Goal: Transaction & Acquisition: Purchase product/service

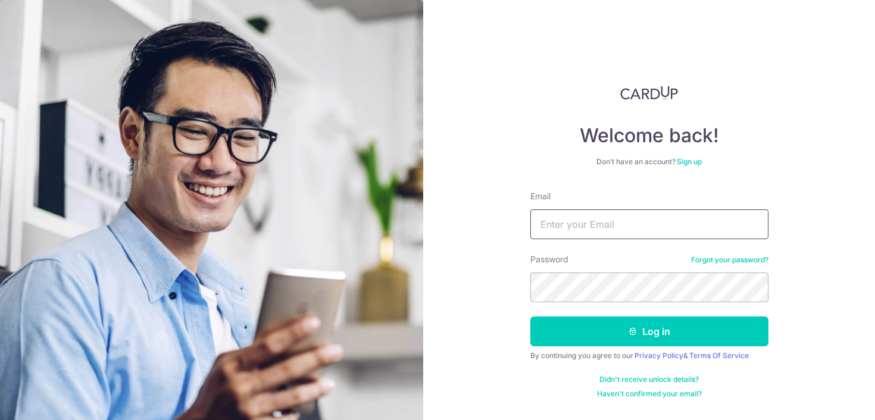
type input "[EMAIL_ADDRESS][DOMAIN_NAME]"
click at [553, 217] on input "hiokyang@gmail.com" at bounding box center [649, 225] width 238 height 30
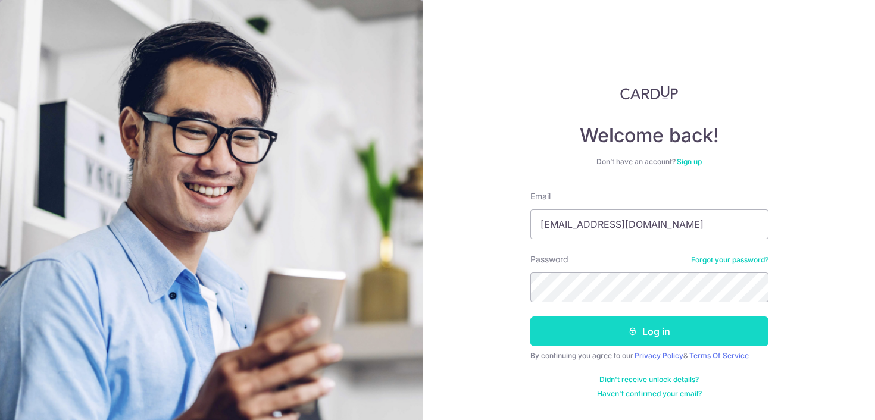
click at [538, 317] on button "Log in" at bounding box center [649, 332] width 238 height 30
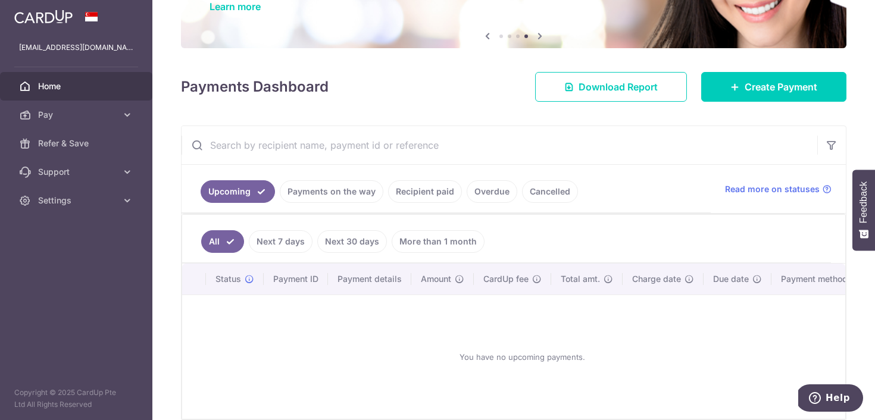
scroll to position [115, 0]
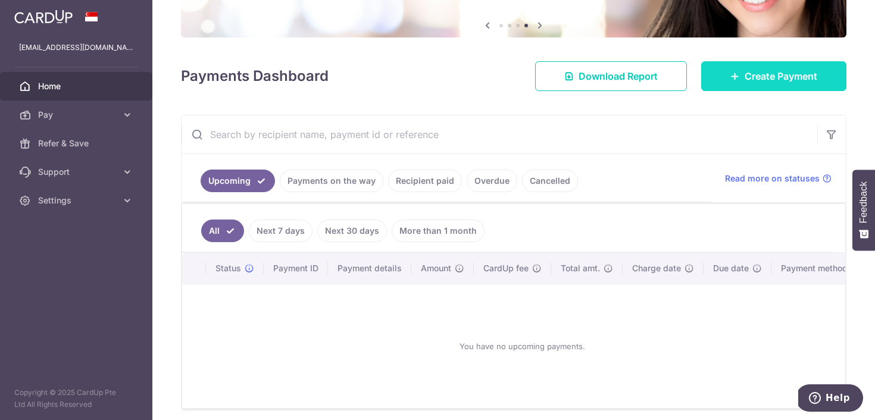
click at [736, 82] on link "Create Payment" at bounding box center [773, 76] width 145 height 30
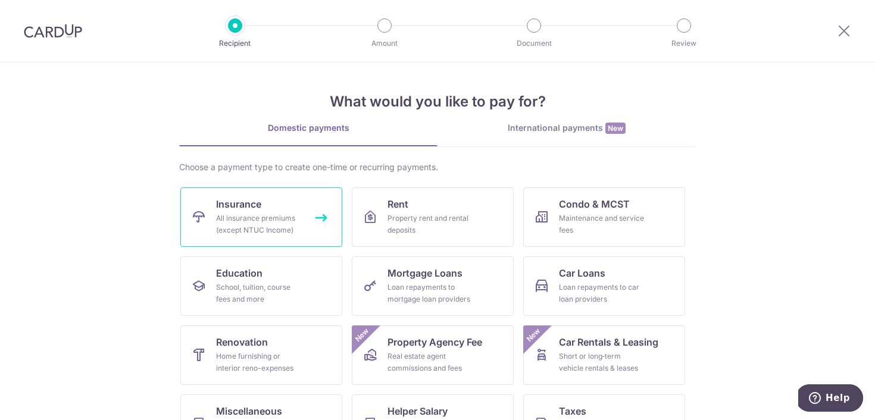
click at [245, 230] on div "All insurance premiums (except NTUC Income)" at bounding box center [259, 225] width 86 height 24
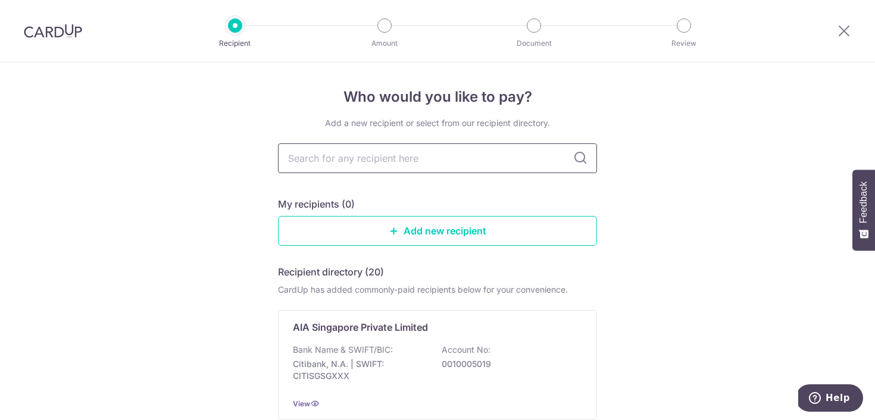
click at [348, 149] on input "text" at bounding box center [437, 158] width 319 height 30
type input "l"
type input "aia"
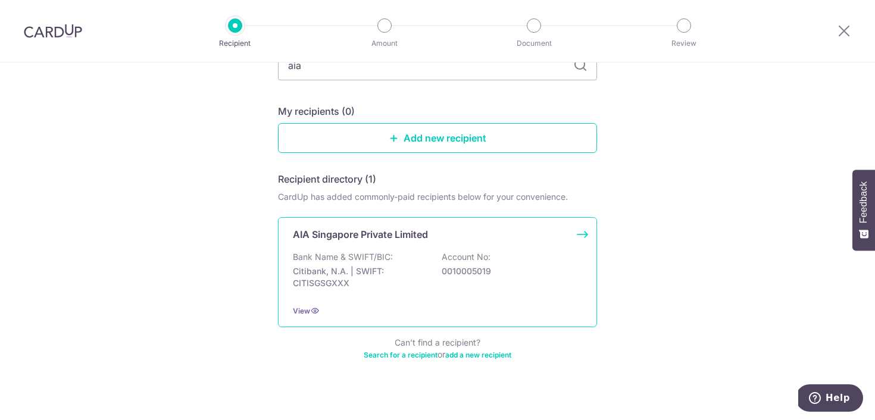
click at [332, 277] on p "Citibank, N.A. | SWIFT: CITISGSGXXX" at bounding box center [359, 278] width 133 height 24
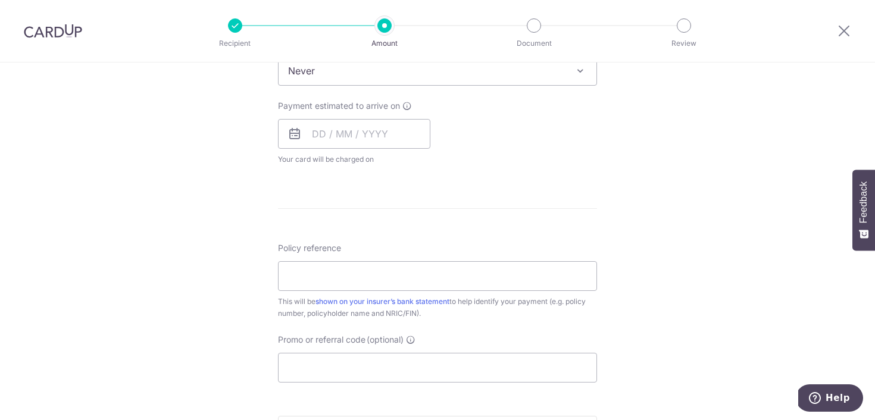
scroll to position [719, 0]
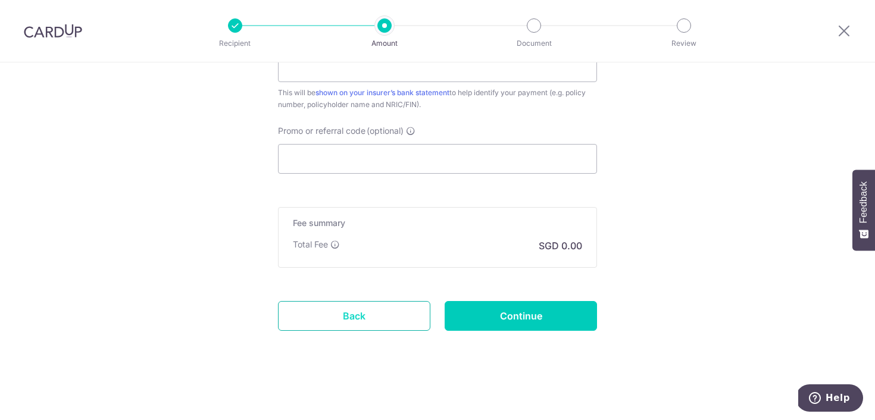
click at [338, 326] on link "Back" at bounding box center [354, 316] width 152 height 30
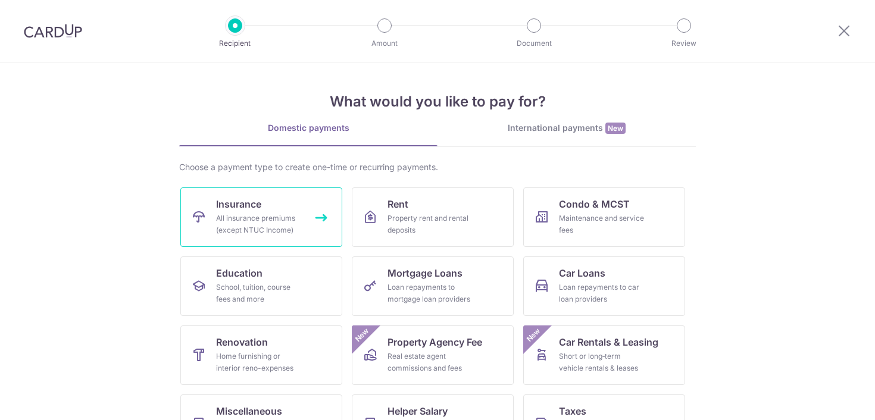
click at [251, 236] on div "All insurance premiums (except NTUC Income)" at bounding box center [259, 225] width 86 height 24
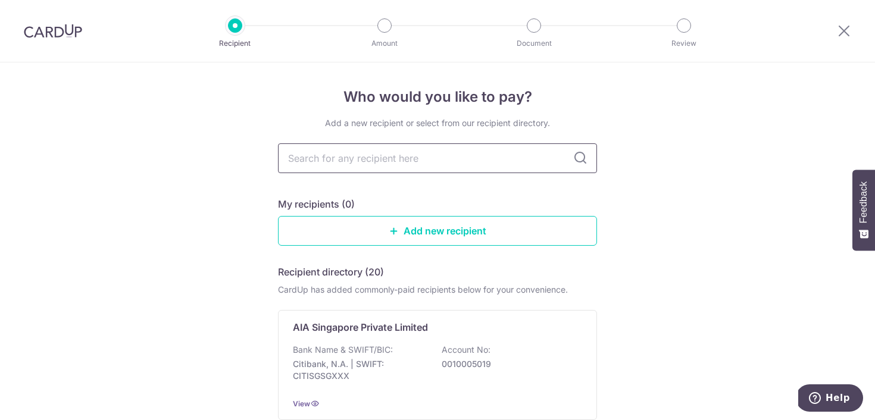
click at [418, 150] on input "text" at bounding box center [437, 158] width 319 height 30
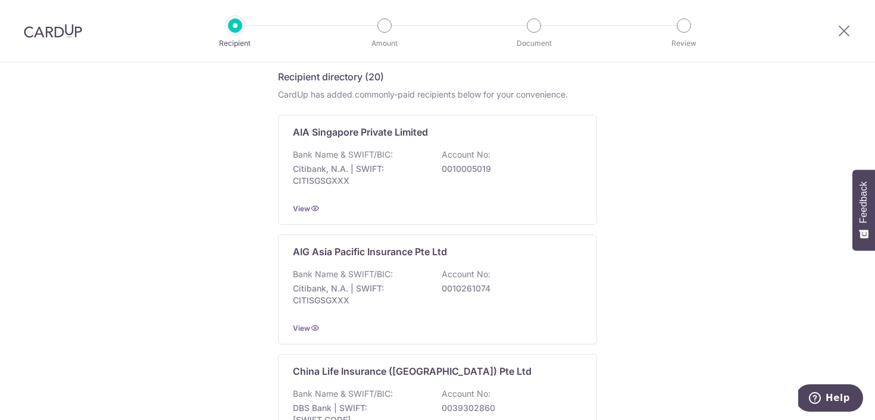
scroll to position [189, 0]
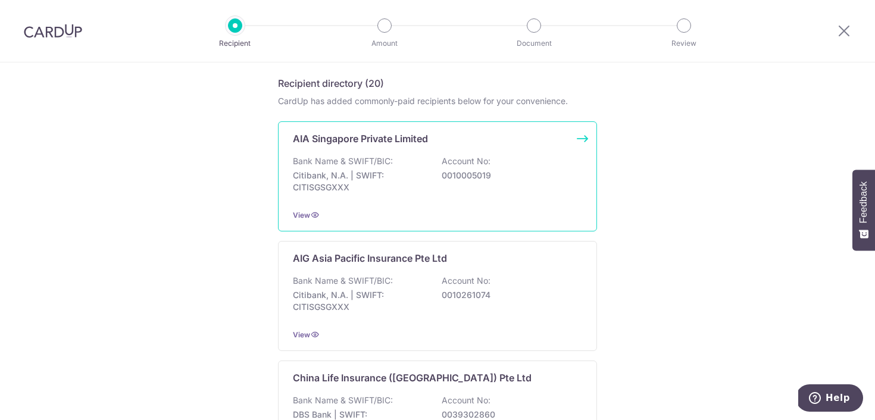
click at [371, 191] on p "Citibank, N.A. | SWIFT: CITISGSGXXX" at bounding box center [359, 182] width 133 height 24
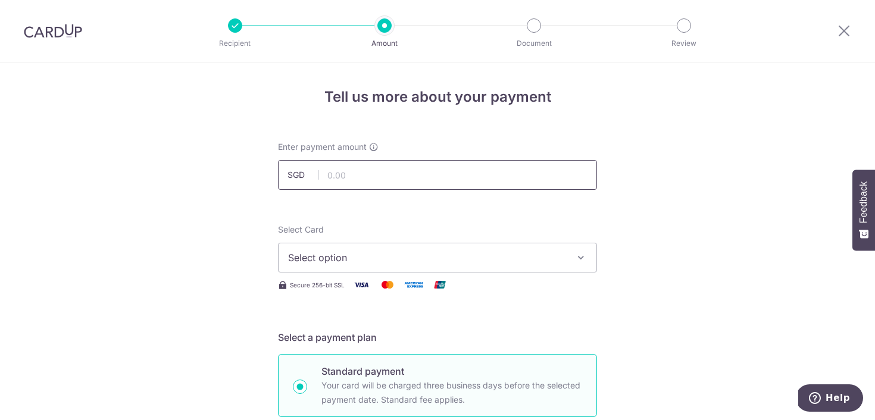
click at [369, 179] on input "text" at bounding box center [437, 175] width 319 height 30
type input "803.35"
click at [278, 226] on span "Select Card" at bounding box center [301, 229] width 46 height 10
click at [278, 243] on button "Select option" at bounding box center [437, 258] width 319 height 30
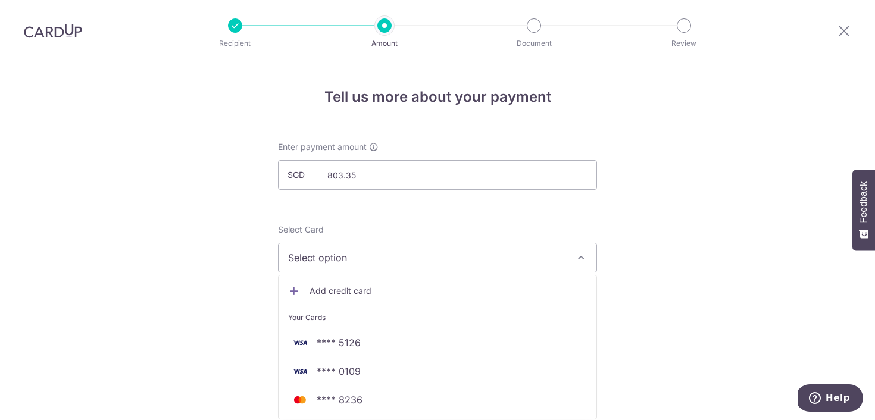
click at [304, 255] on span "Select option" at bounding box center [426, 258] width 277 height 14
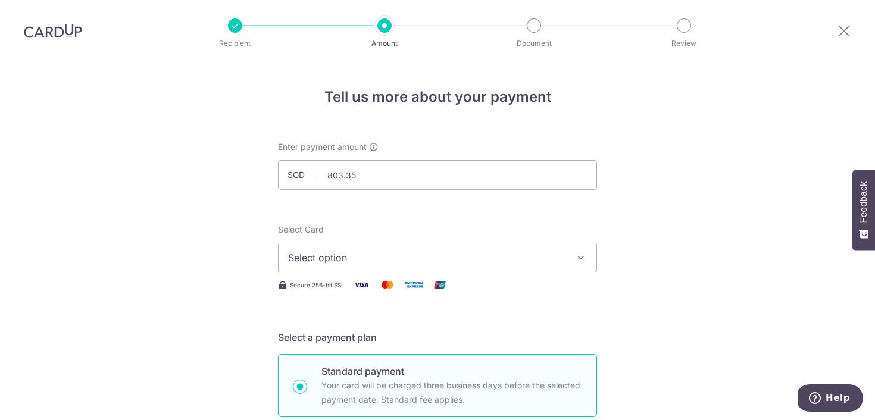
click at [303, 255] on span "Select option" at bounding box center [426, 258] width 277 height 14
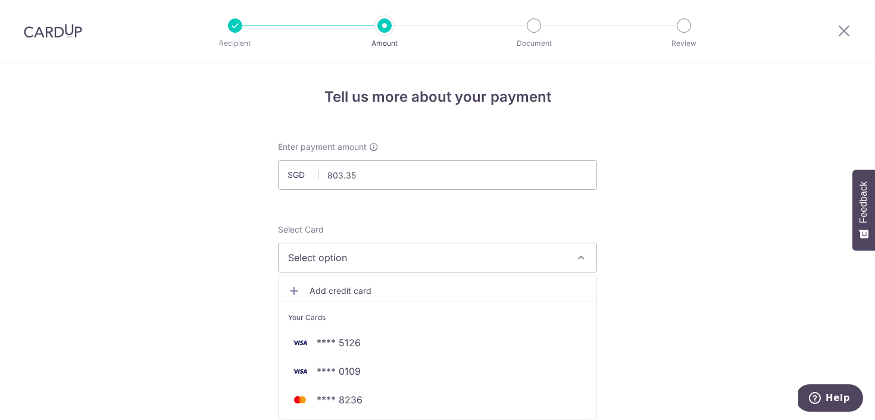
scroll to position [104, 0]
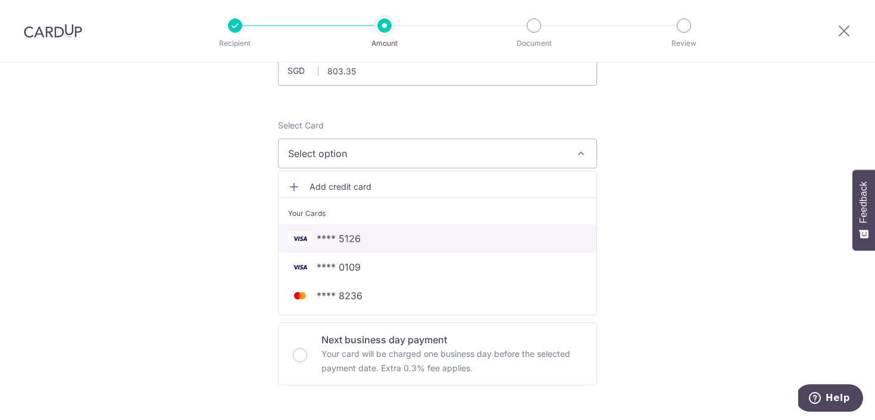
click at [355, 230] on link "**** 5126" at bounding box center [438, 238] width 318 height 29
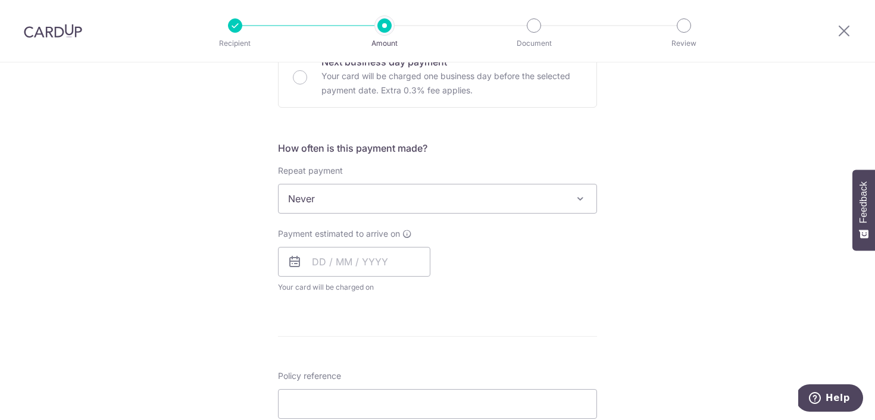
scroll to position [442, 0]
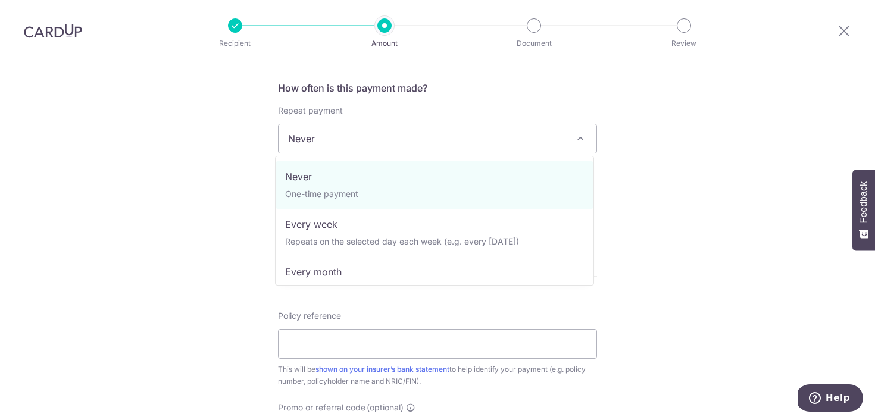
click at [327, 142] on span "Never" at bounding box center [438, 138] width 318 height 29
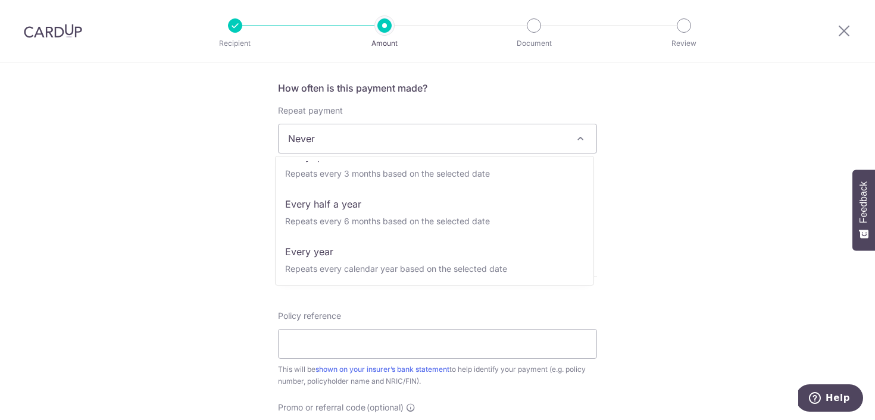
scroll to position [167, 0]
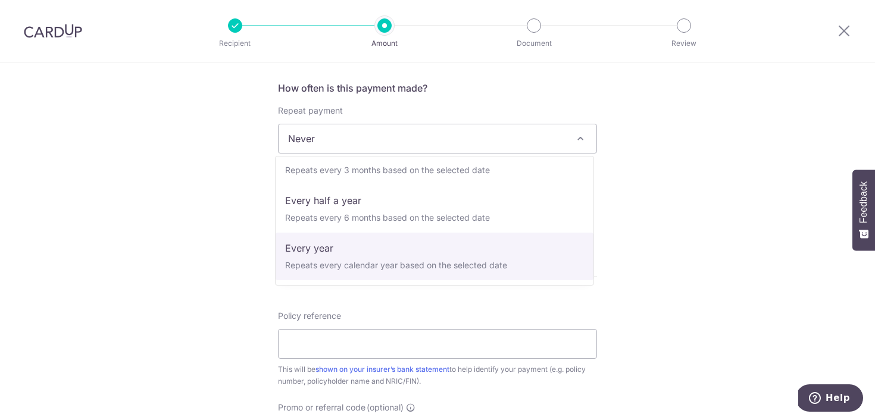
click at [191, 220] on div "Tell us more about your payment Enter payment amount SGD 803.35 803.35 Select C…" at bounding box center [437, 158] width 875 height 1077
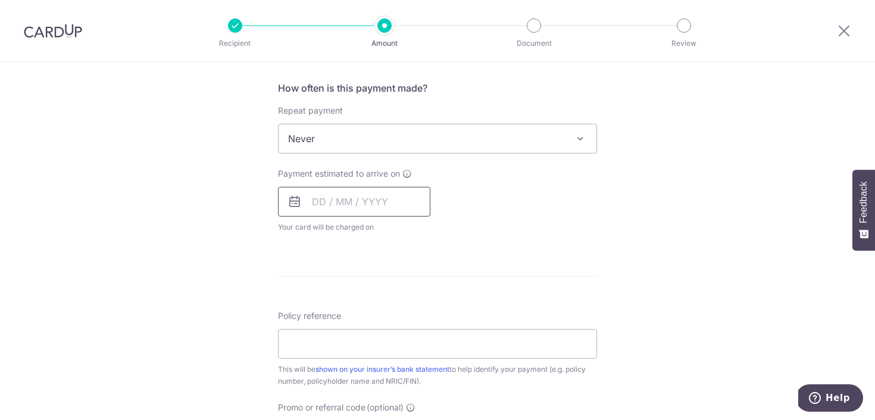
click at [323, 204] on input "text" at bounding box center [354, 202] width 152 height 30
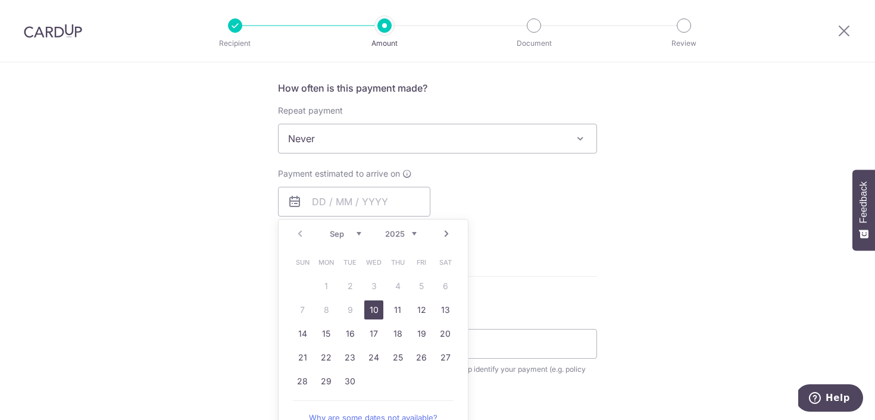
click at [367, 306] on link "10" at bounding box center [373, 310] width 19 height 19
type input "[DATE]"
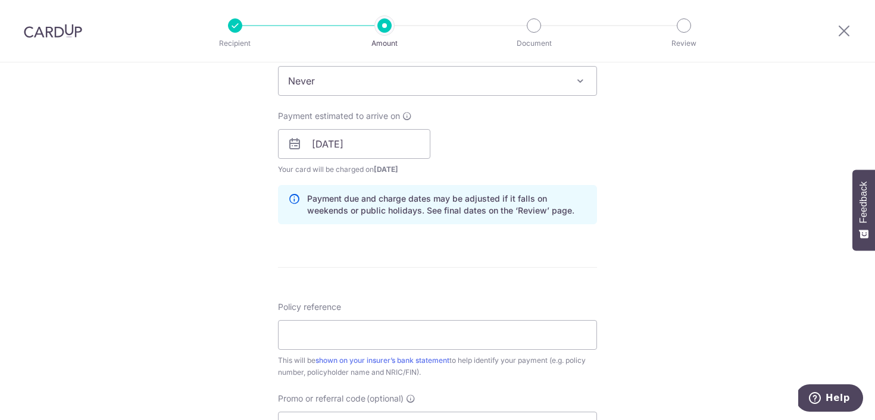
scroll to position [510, 0]
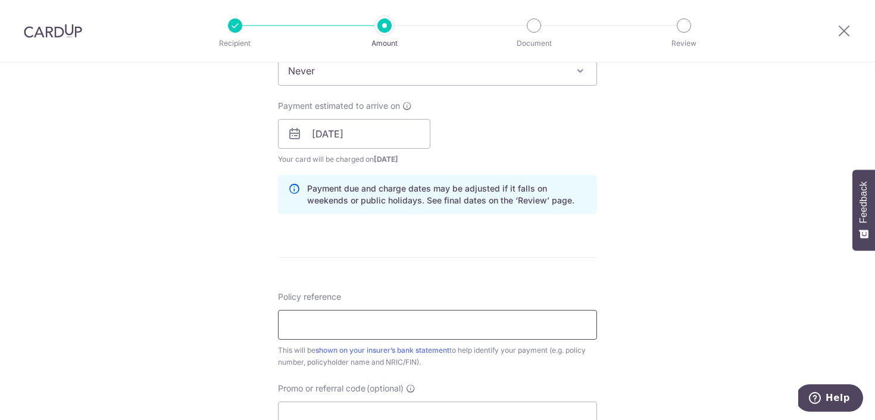
click at [282, 325] on input "Policy reference" at bounding box center [437, 325] width 319 height 30
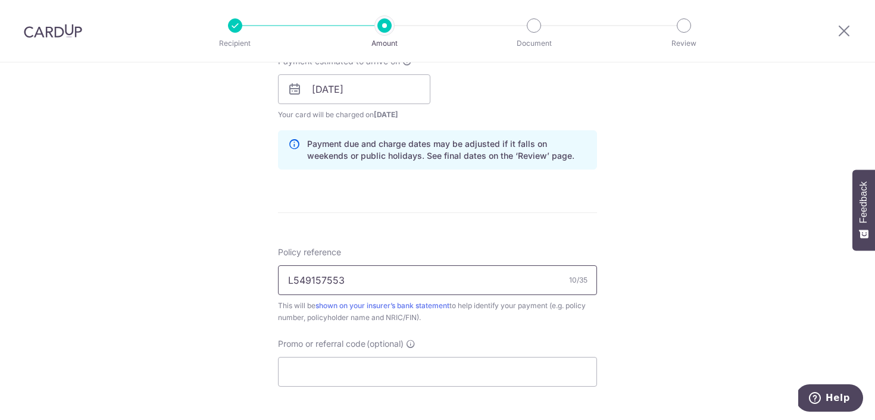
scroll to position [563, 0]
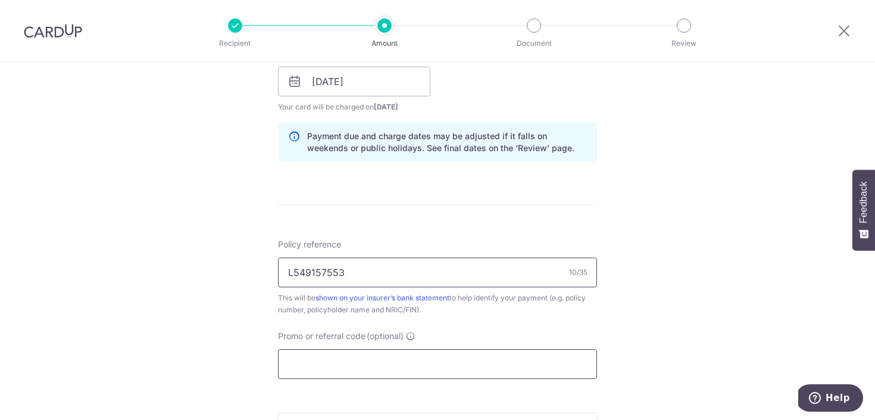
type input "L549157553"
click at [322, 374] on input "Promo or referral code (optional)" at bounding box center [437, 364] width 319 height 30
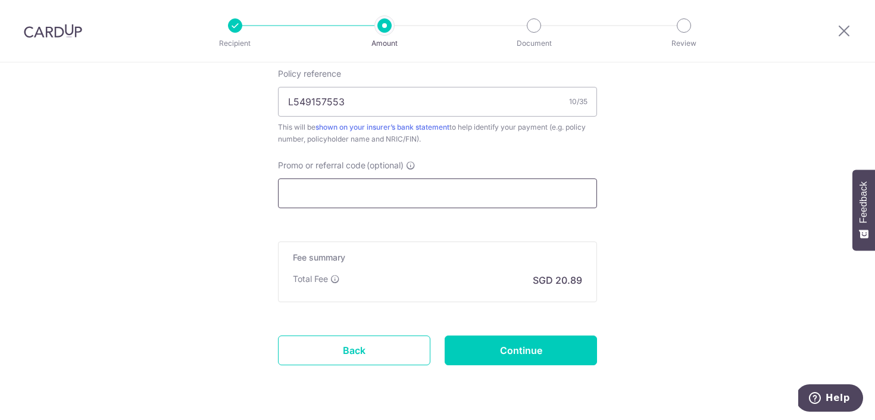
paste input "OFF225"
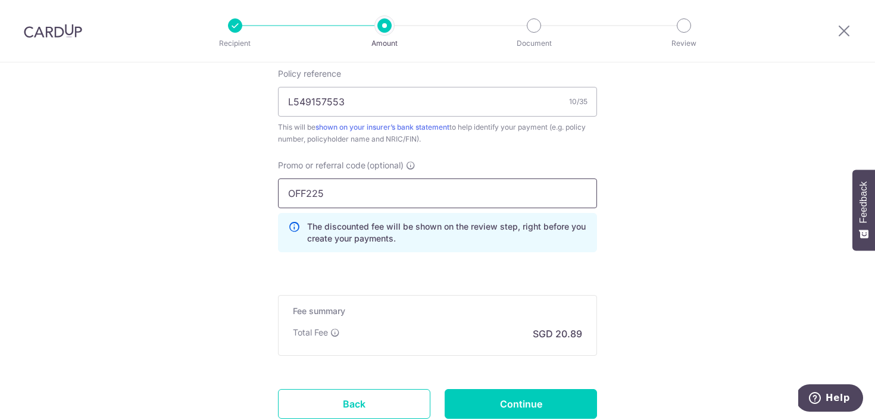
scroll to position [775, 0]
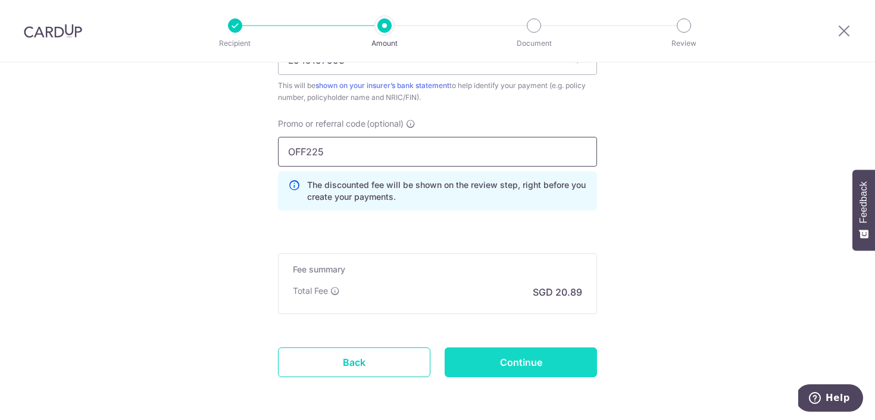
type input "OFF225"
click at [470, 363] on input "Continue" at bounding box center [521, 363] width 152 height 30
type input "Create Schedule"
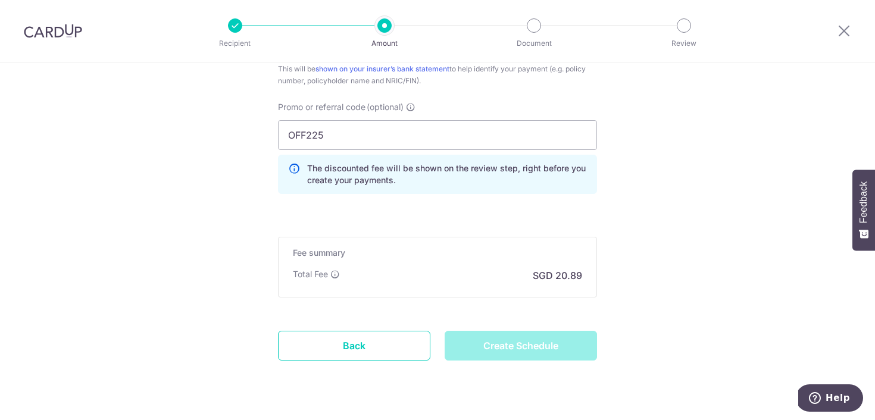
scroll to position [822, 0]
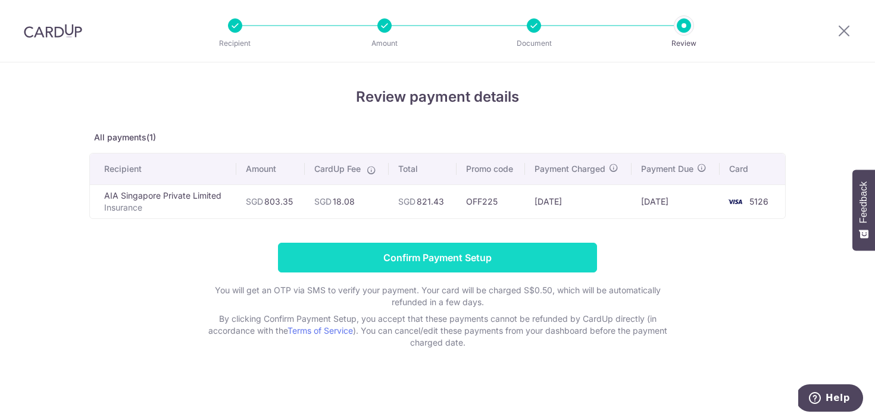
click at [443, 256] on input "Confirm Payment Setup" at bounding box center [437, 258] width 319 height 30
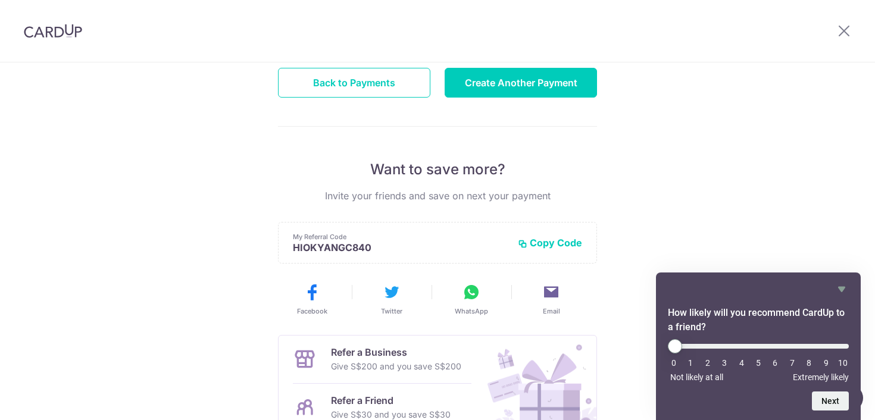
scroll to position [241, 0]
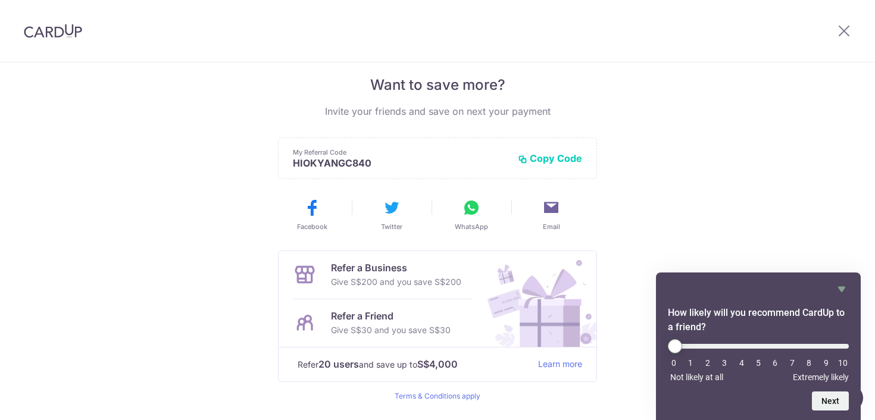
click at [527, 158] on button "Copy Code" at bounding box center [550, 158] width 64 height 12
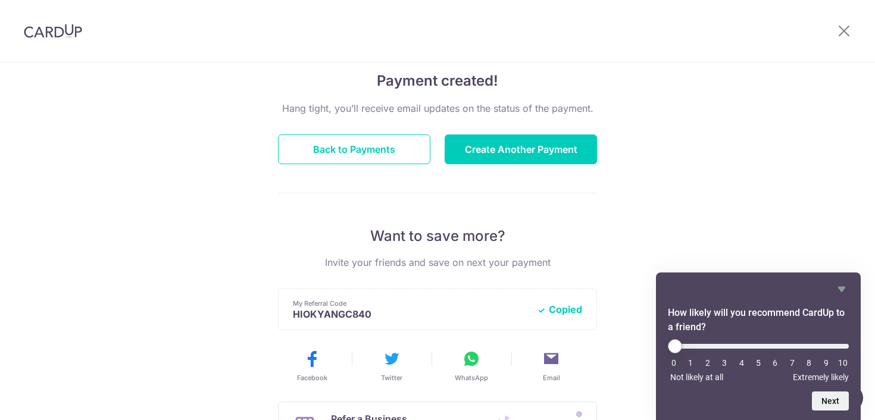
scroll to position [0, 0]
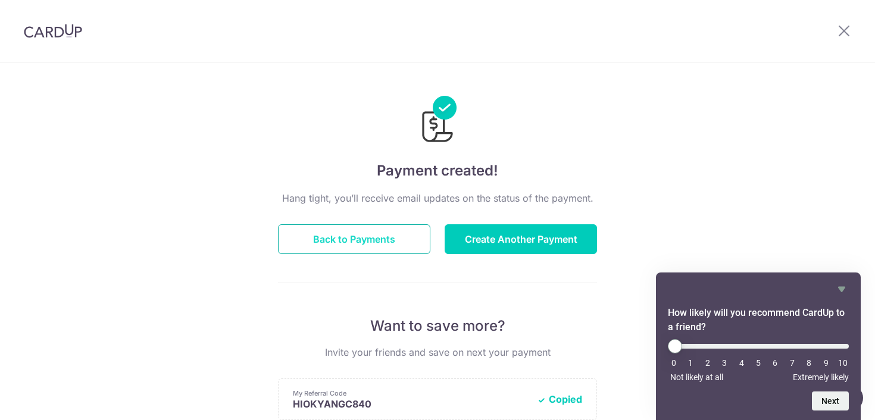
click at [374, 243] on button "Back to Payments" at bounding box center [354, 239] width 152 height 30
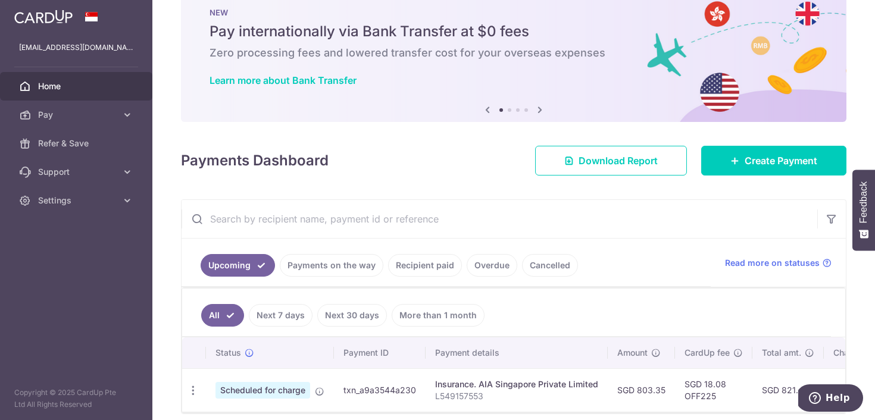
scroll to position [87, 0]
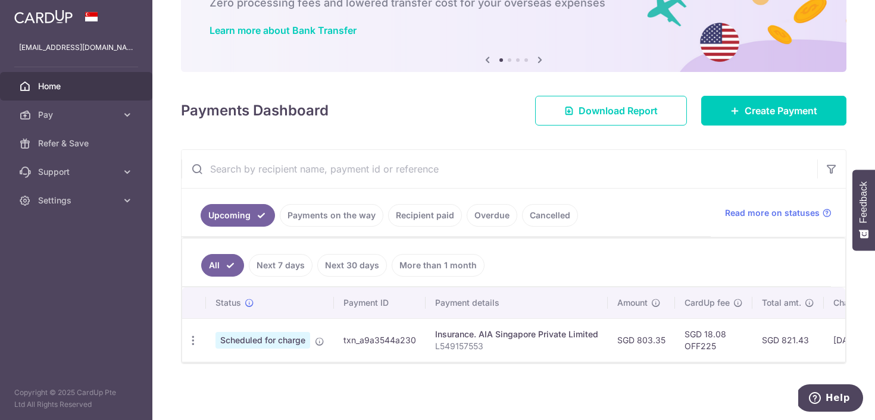
click at [191, 322] on td "Update payment Cancel payment" at bounding box center [194, 340] width 24 height 43
click at [191, 335] on icon "button" at bounding box center [193, 341] width 13 height 13
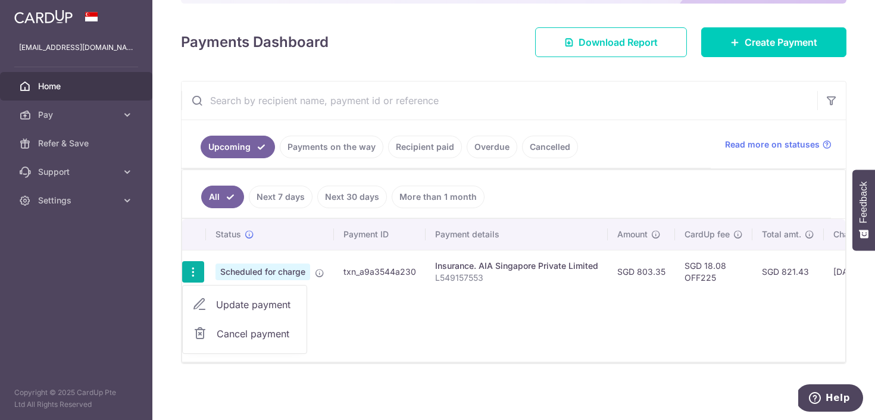
click at [371, 289] on div "Status Payment ID Payment details Amount CardUp fee Total amt. Charge date Due …" at bounding box center [513, 290] width 663 height 143
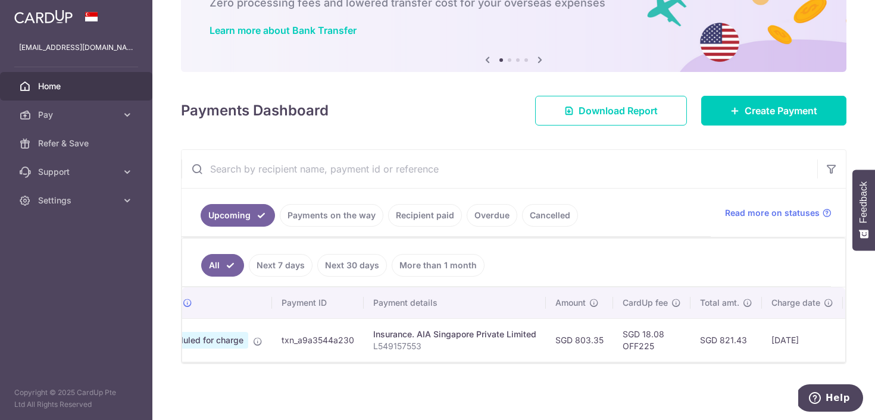
scroll to position [0, 0]
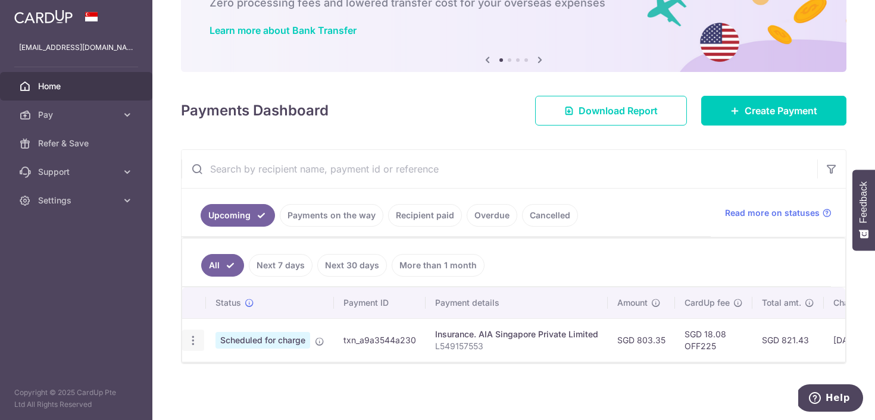
click at [198, 337] on icon "button" at bounding box center [193, 341] width 13 height 13
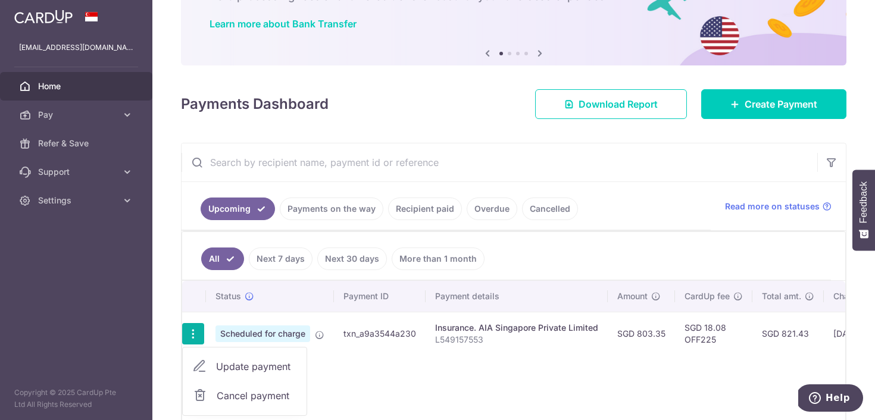
click at [202, 361] on icon at bounding box center [199, 367] width 14 height 14
radio input "true"
type input "803.35"
type input "[DATE]"
type input "L549157553"
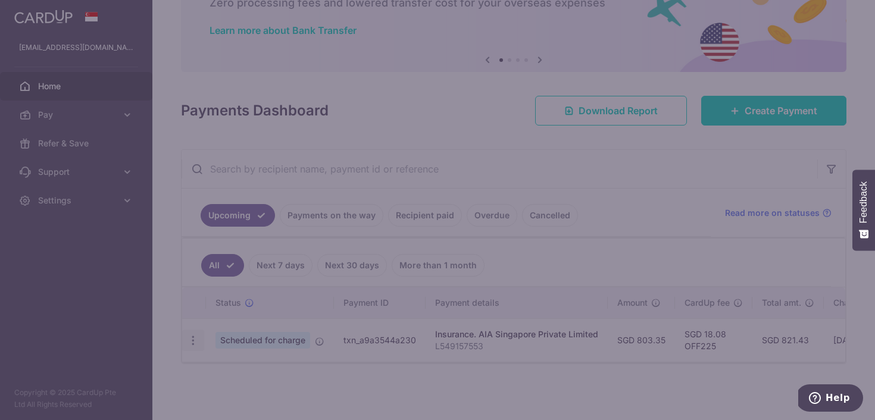
type input "OFF225"
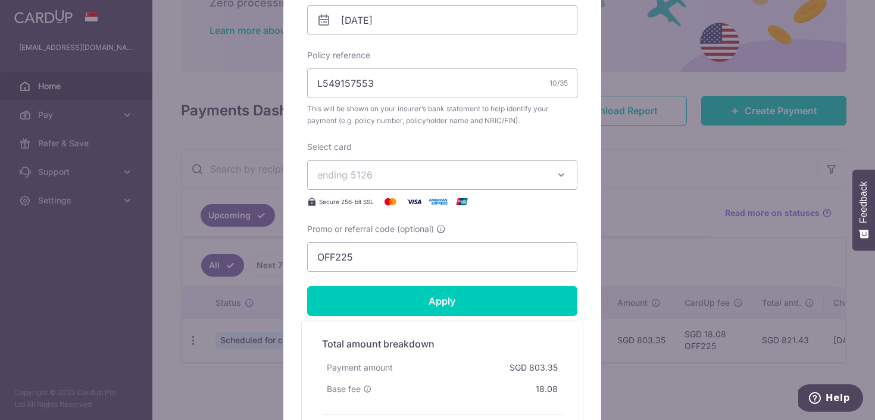
scroll to position [402, 0]
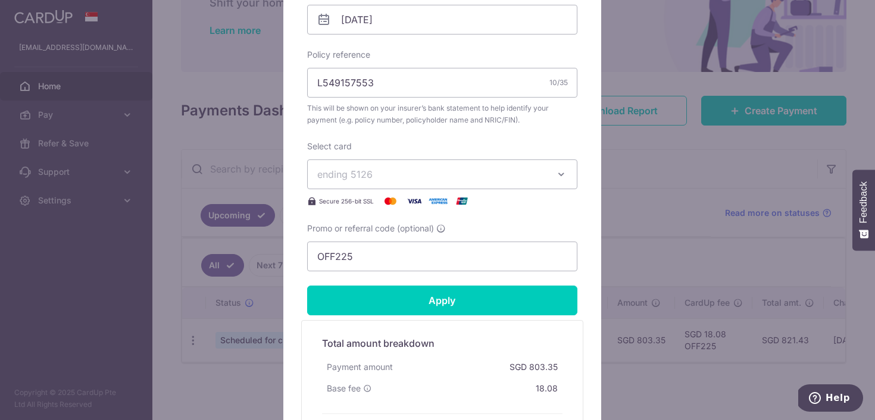
click at [242, 298] on div "Edit payment By clicking apply, you will make changes to all payments to AIA Si…" at bounding box center [437, 210] width 875 height 420
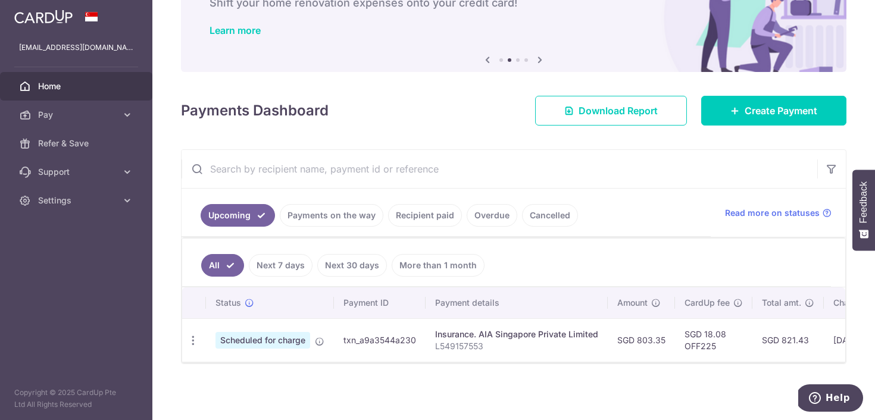
scroll to position [0, 0]
